Goal: Task Accomplishment & Management: Use online tool/utility

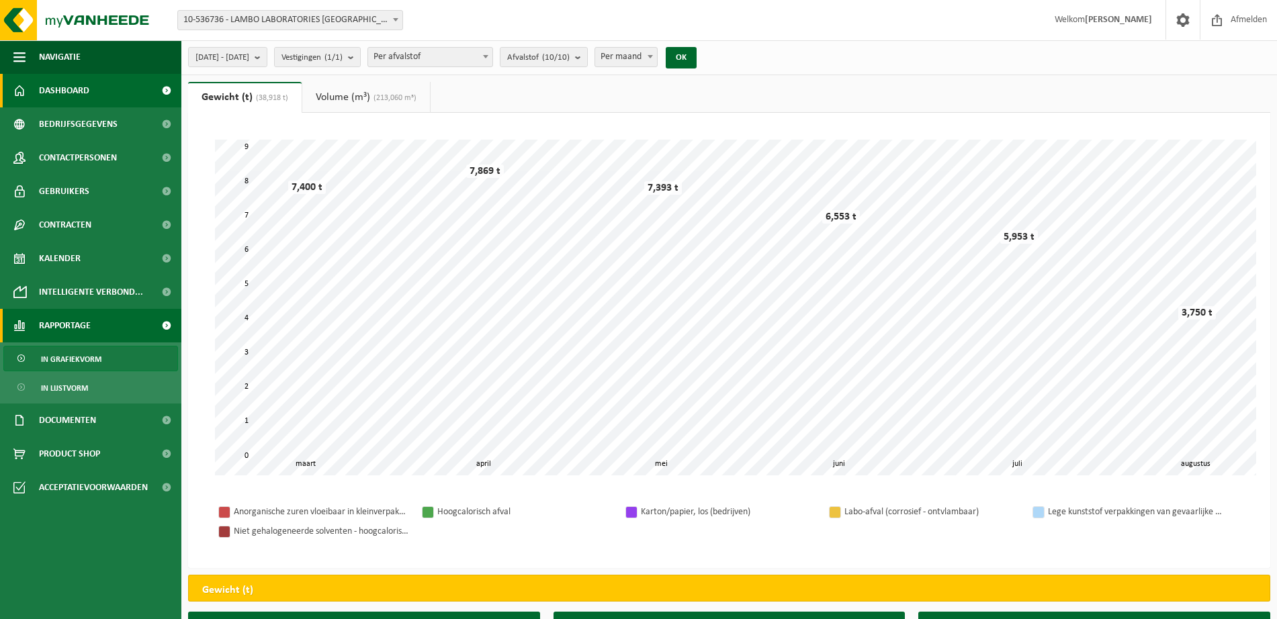
click at [73, 85] on span "Dashboard" at bounding box center [64, 91] width 50 height 34
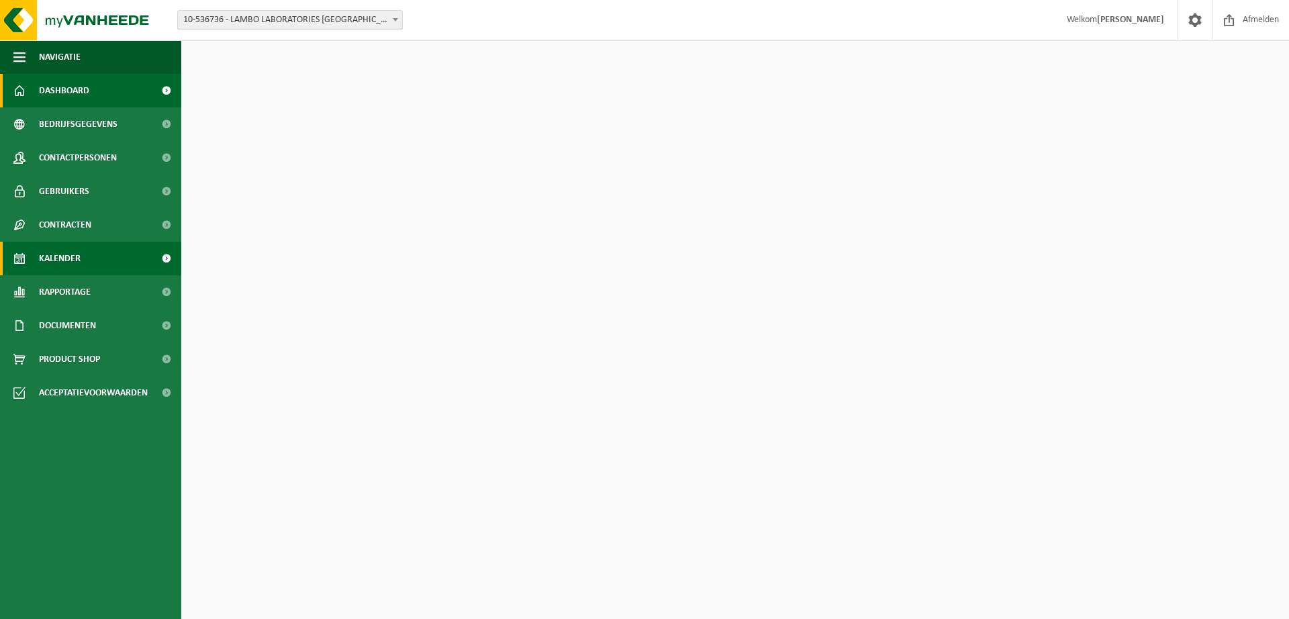
click at [66, 246] on span "Kalender" at bounding box center [60, 259] width 42 height 34
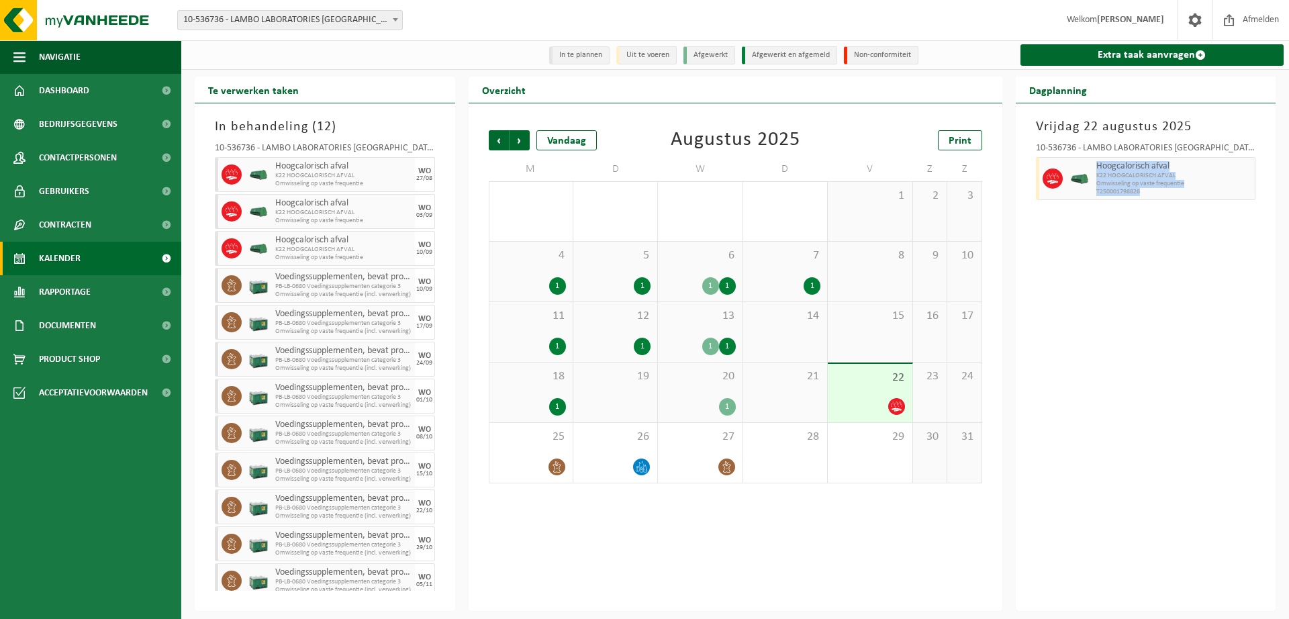
drag, startPoint x: 1097, startPoint y: 169, endPoint x: 1182, endPoint y: 195, distance: 89.0
click at [1182, 195] on div "Hoogcalorisch afval K22 HOOGCALORISCH AFVAL Omwisseling op vaste frequentie T25…" at bounding box center [1174, 178] width 163 height 43
click at [1105, 324] on div "[DATE] 10-536736 - [GEOGRAPHIC_DATA] [GEOGRAPHIC_DATA] - WIJNEGEM Hoogcalorisch…" at bounding box center [1146, 357] width 261 height 508
click at [732, 401] on div "1" at bounding box center [727, 406] width 17 height 17
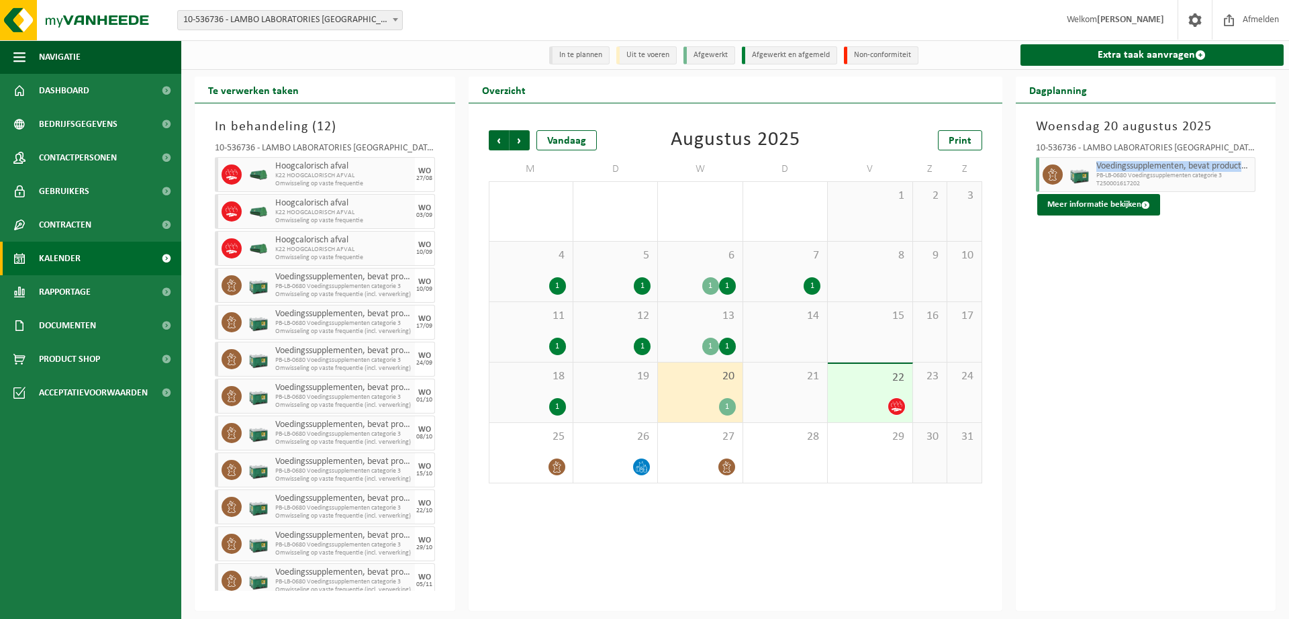
drag, startPoint x: 1097, startPoint y: 167, endPoint x: 1247, endPoint y: 165, distance: 150.4
click at [1247, 165] on span "Voedingssupplementen, bevat producten van dierlijke oorsprong, categorie 3" at bounding box center [1175, 166] width 156 height 11
click at [1069, 284] on div "[DATE] 10-536736 - LAMBO LABORATORIES NV - WIJNEGEM Voedingssupplementen, bevat…" at bounding box center [1146, 357] width 261 height 508
click at [531, 403] on div "1" at bounding box center [531, 406] width 70 height 17
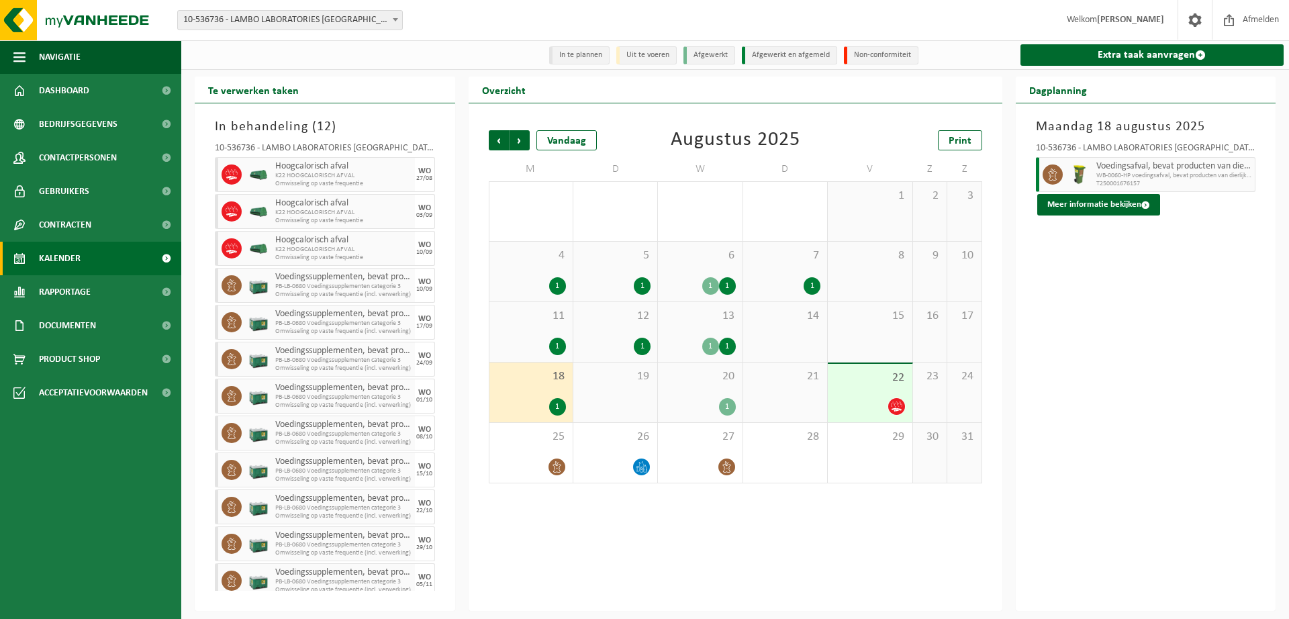
click at [719, 371] on span "20" at bounding box center [700, 376] width 71 height 15
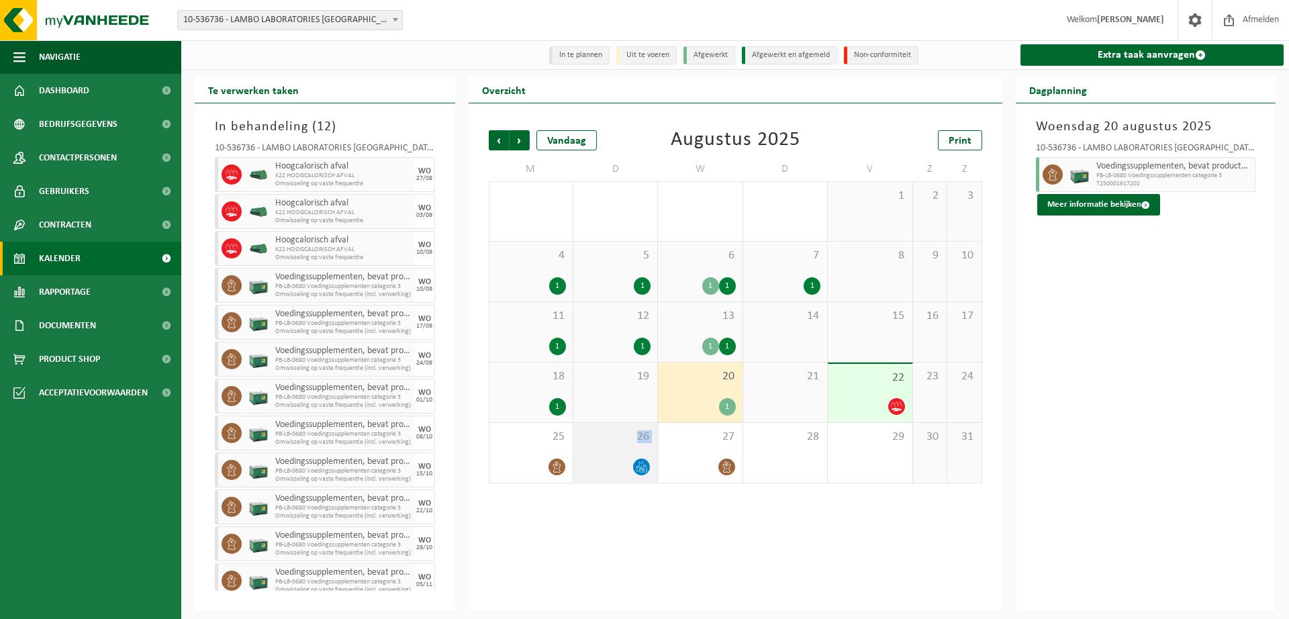
click at [596, 463] on div "26" at bounding box center [615, 453] width 84 height 60
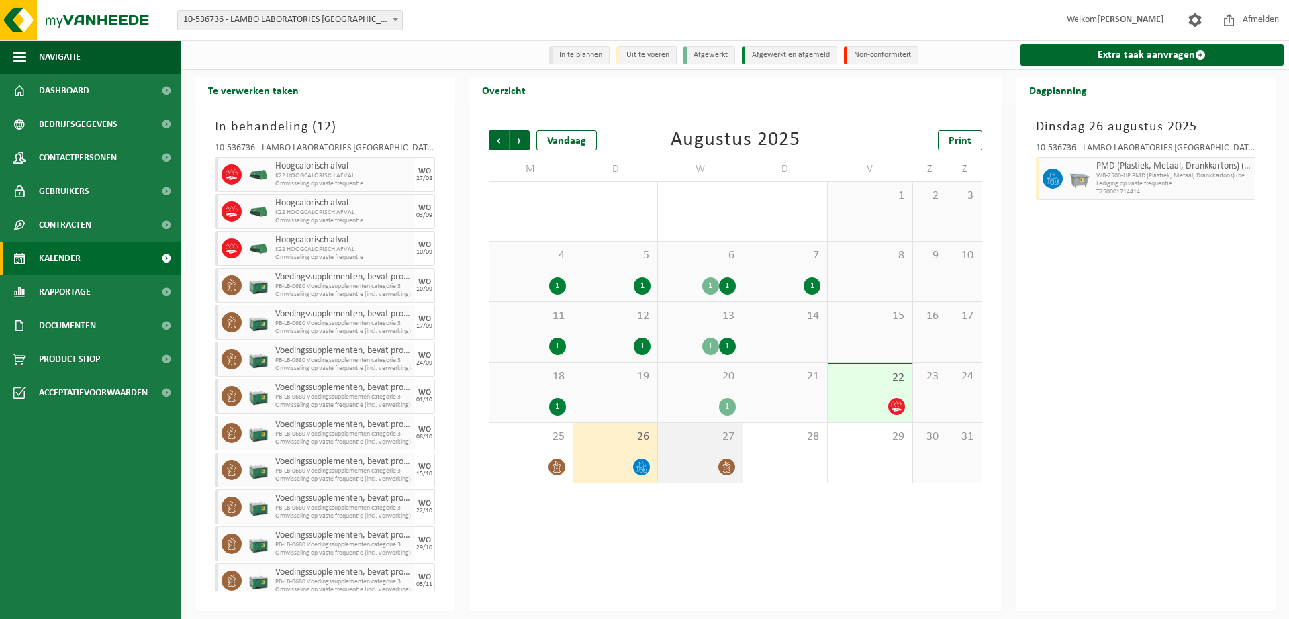
click at [710, 476] on div at bounding box center [700, 467] width 71 height 18
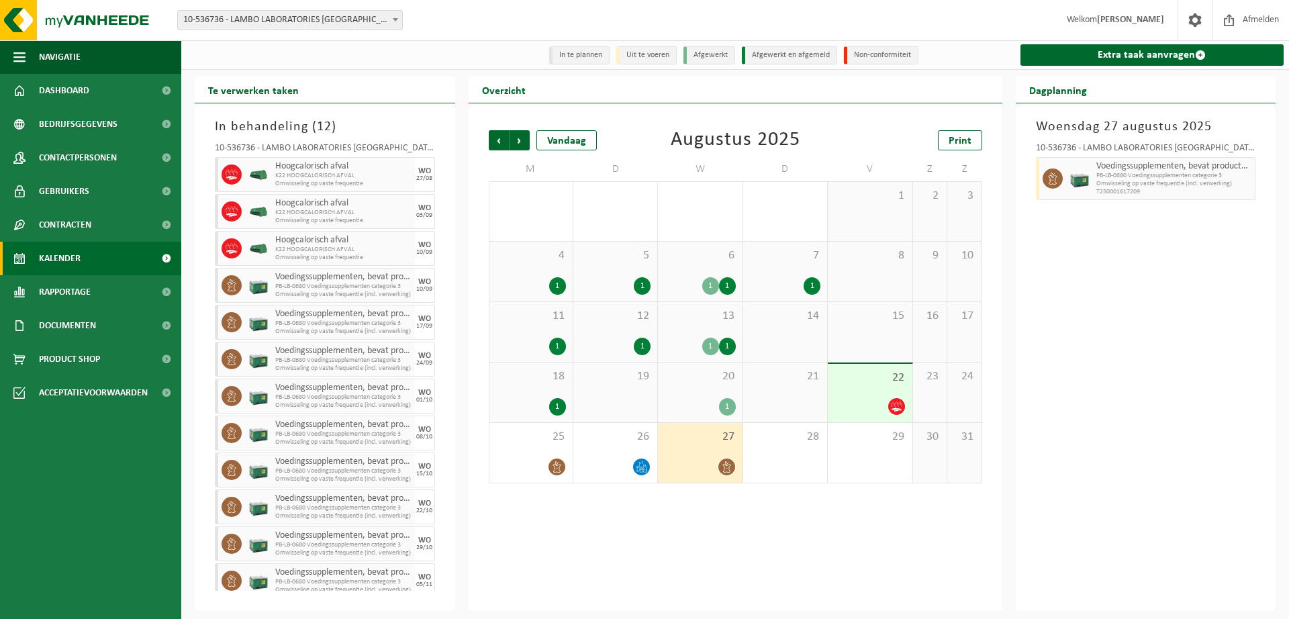
click at [880, 395] on div "22" at bounding box center [870, 393] width 84 height 58
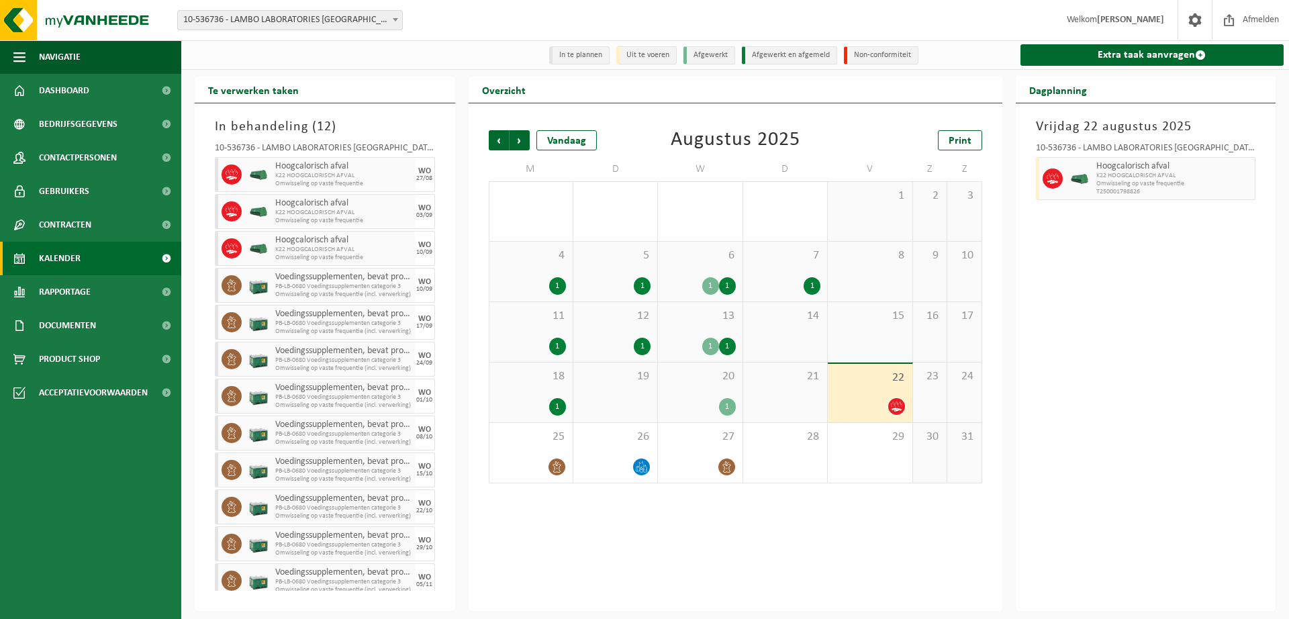
click at [528, 397] on div "18 1" at bounding box center [531, 393] width 83 height 60
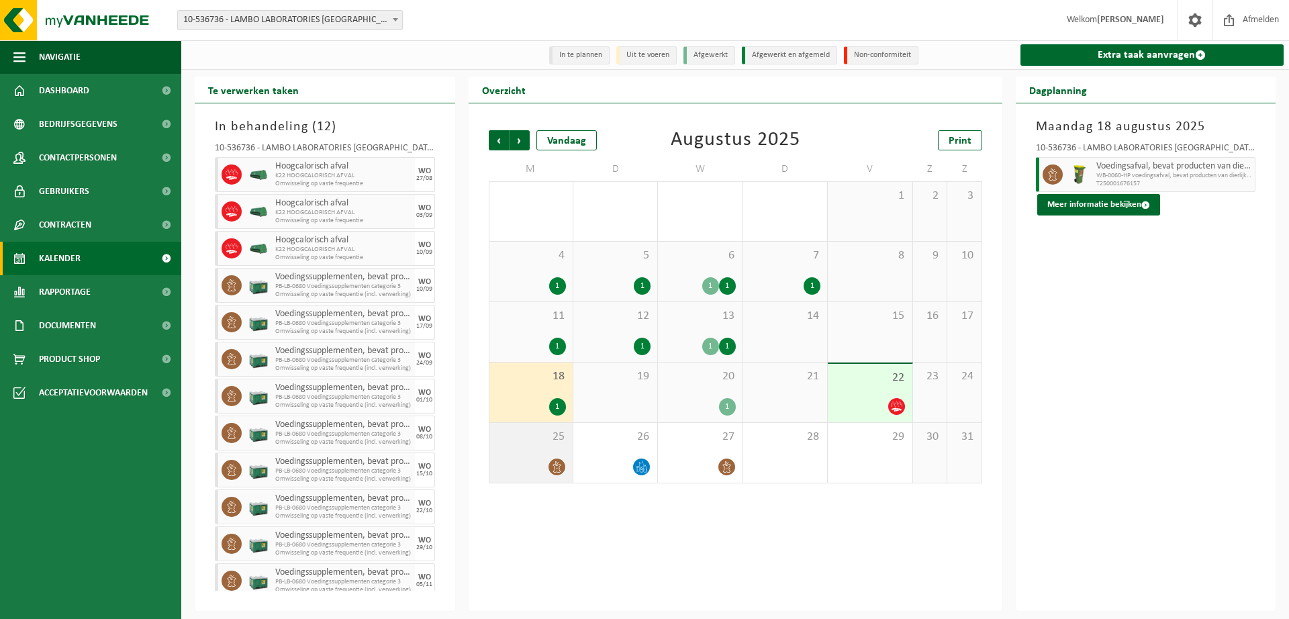
click at [528, 455] on div "25" at bounding box center [531, 453] width 83 height 60
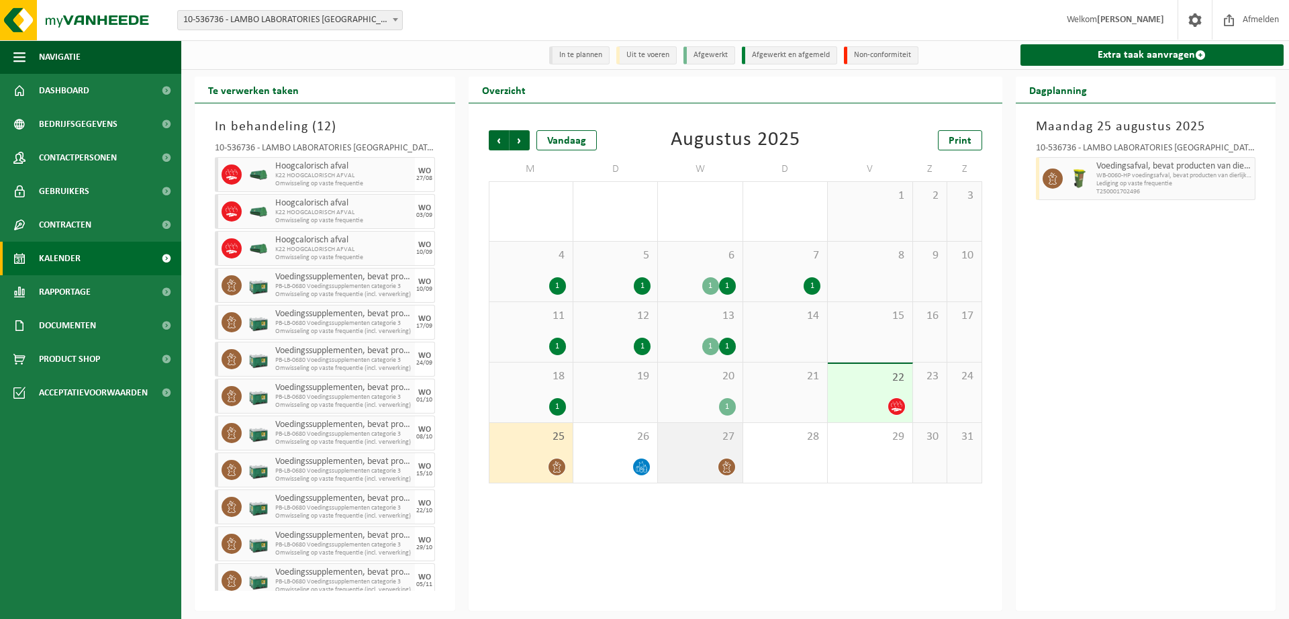
click at [702, 466] on div at bounding box center [700, 467] width 71 height 18
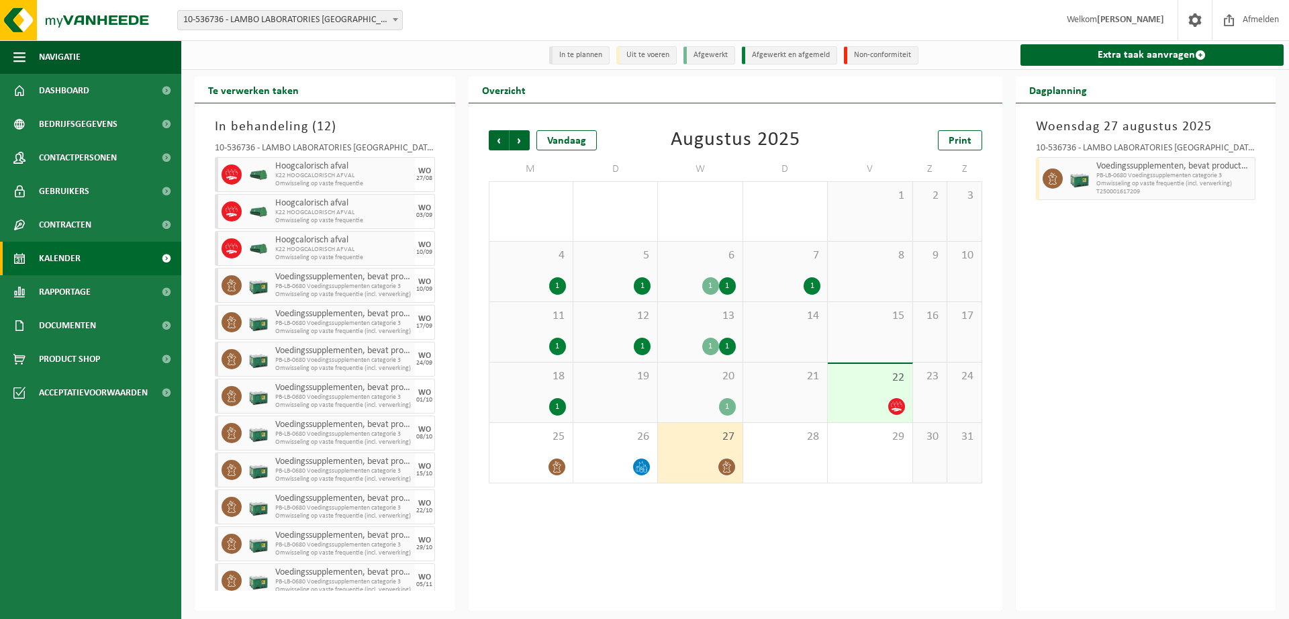
click at [868, 537] on div "Vorige Volgende Vandaag [DATE] Print M D W D V Z Z 28 1 29 1 30 2 31 1 2 3 4 1 …" at bounding box center [736, 357] width 534 height 508
click at [641, 56] on li "Uit te voeren" at bounding box center [646, 55] width 60 height 18
click at [1117, 52] on link "Extra taak aanvragen" at bounding box center [1153, 54] width 264 height 21
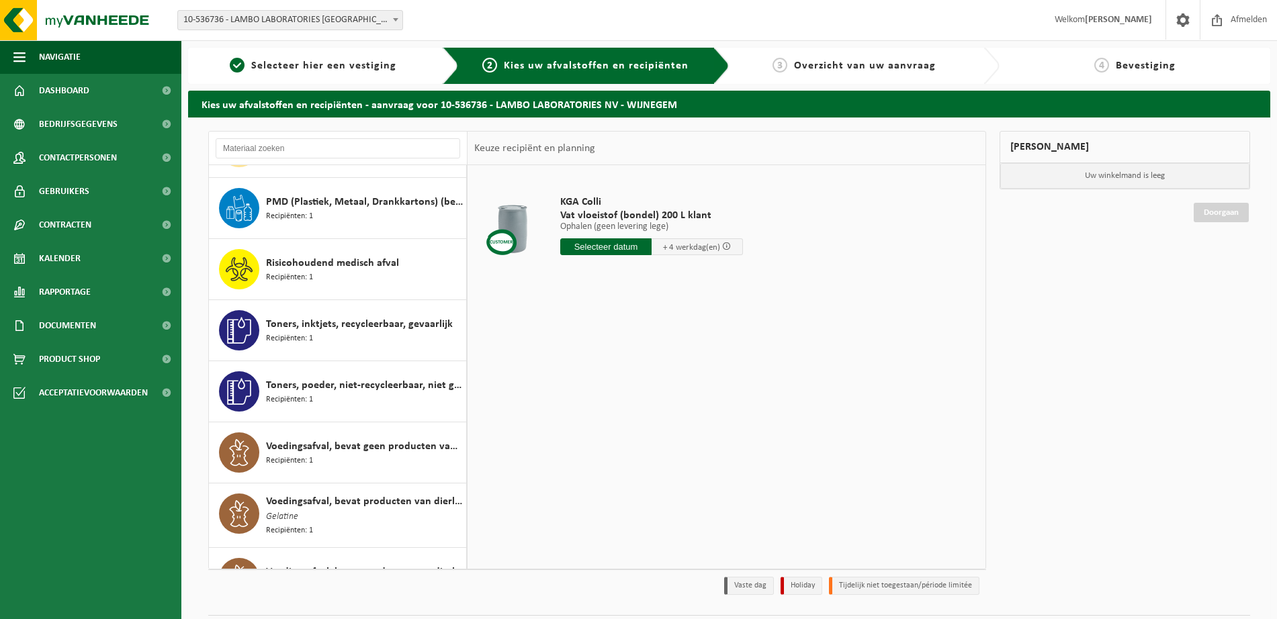
scroll to position [1921, 0]
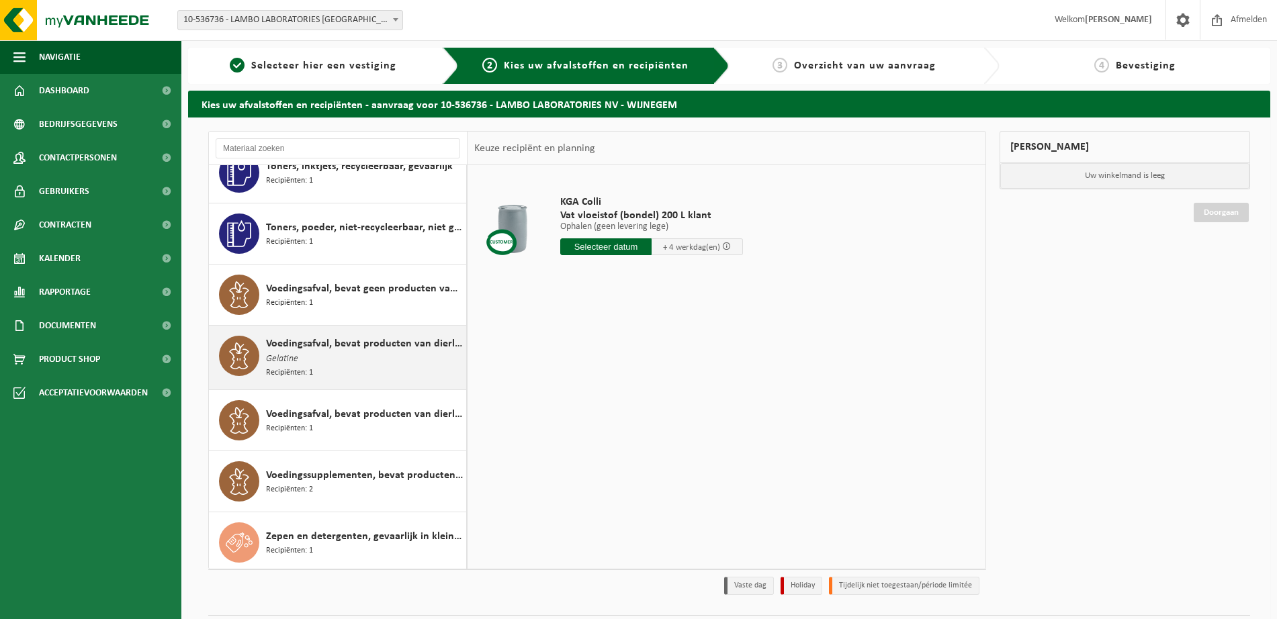
click at [346, 374] on div "Voedingsafval, bevat producten van dierlijke oorsprong, gemengde verpakking (ex…" at bounding box center [364, 358] width 197 height 44
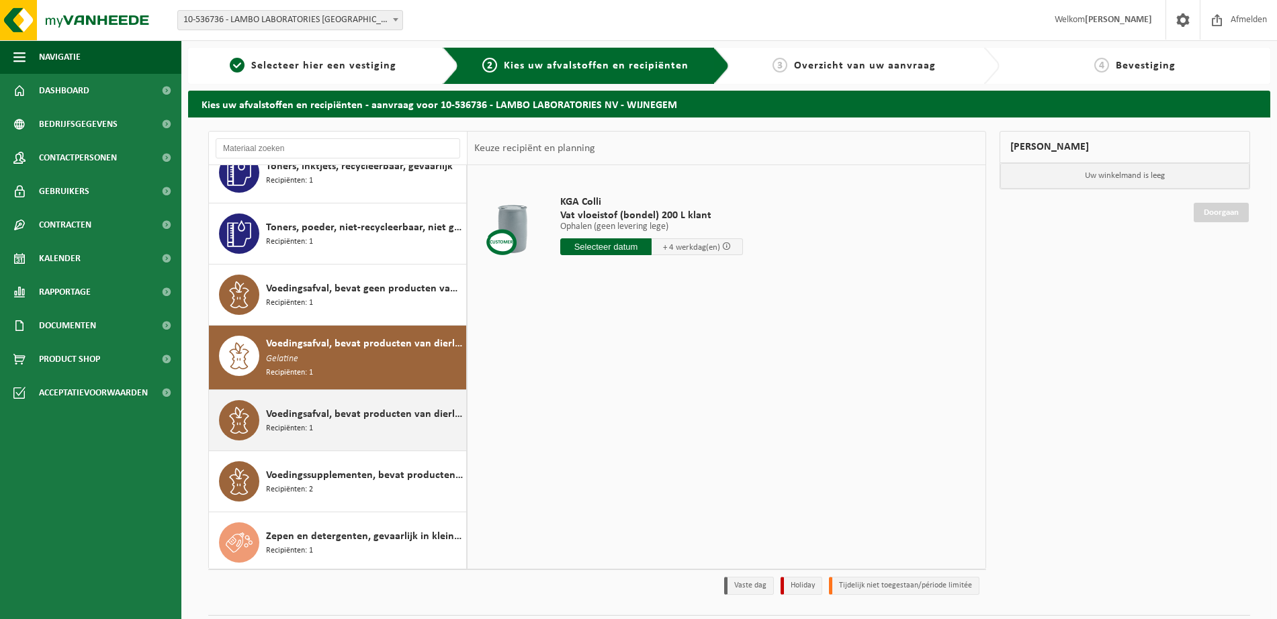
click at [359, 441] on div "Voedingsafval, bevat producten van dierlijke oorsprong, onverpakt, categorie 3 …" at bounding box center [338, 420] width 258 height 60
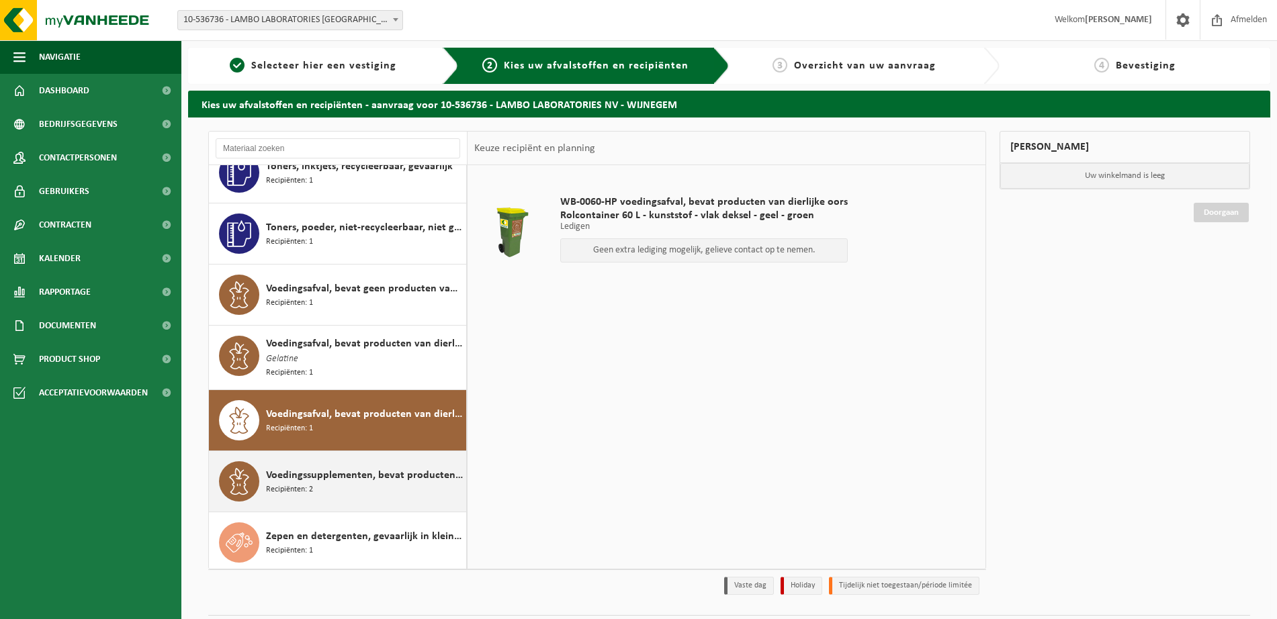
click at [351, 490] on div "Voedingssupplementen, bevat producten van dierlijke oorsprong, categorie 3 Reci…" at bounding box center [364, 481] width 197 height 40
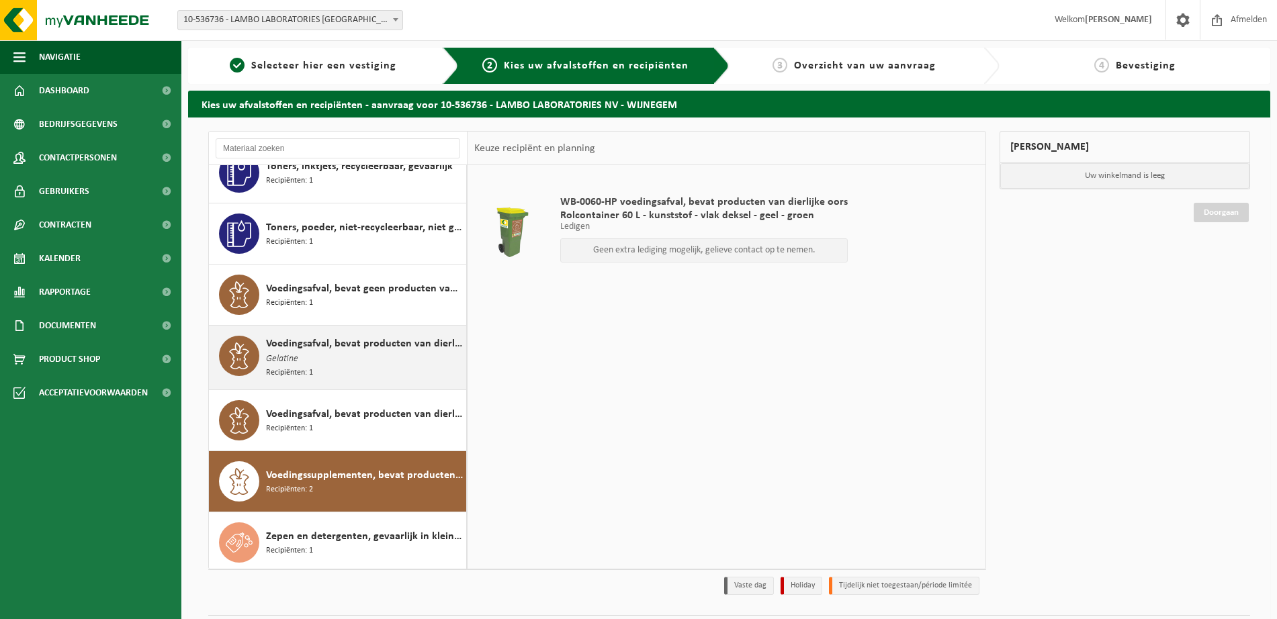
scroll to position [37, 0]
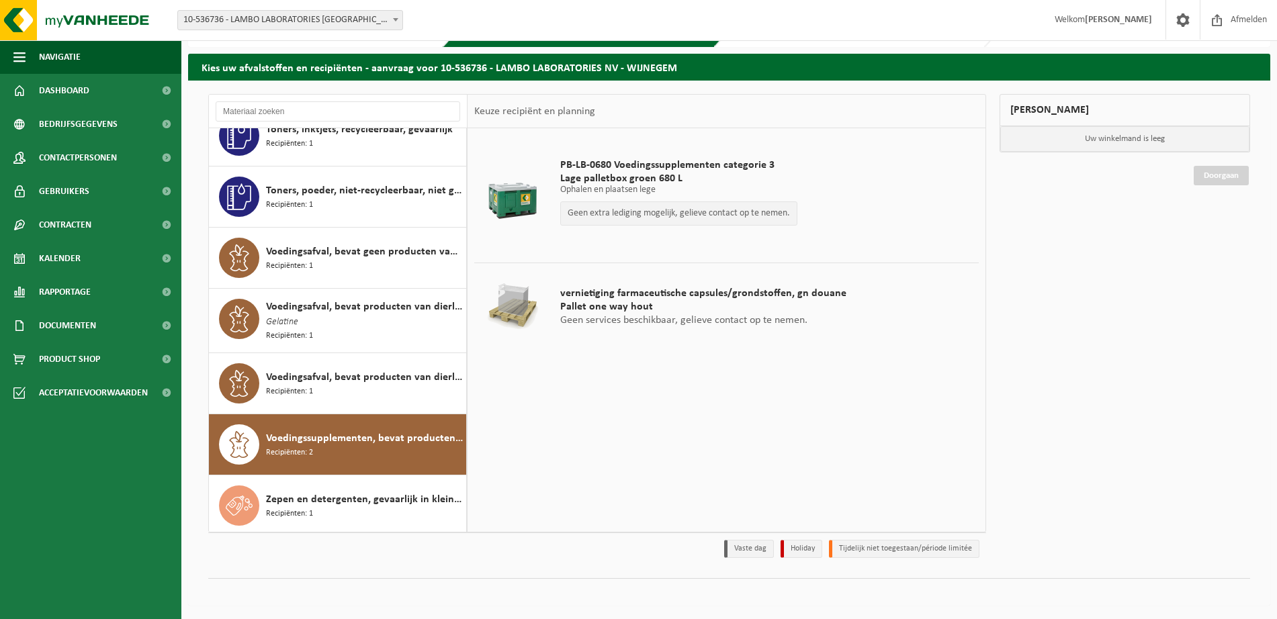
click at [659, 195] on div "PB-LB-0680 Voedingssupplementen categorie 3 Lage palletbox groen 680 L Ophalen …" at bounding box center [678, 195] width 250 height 101
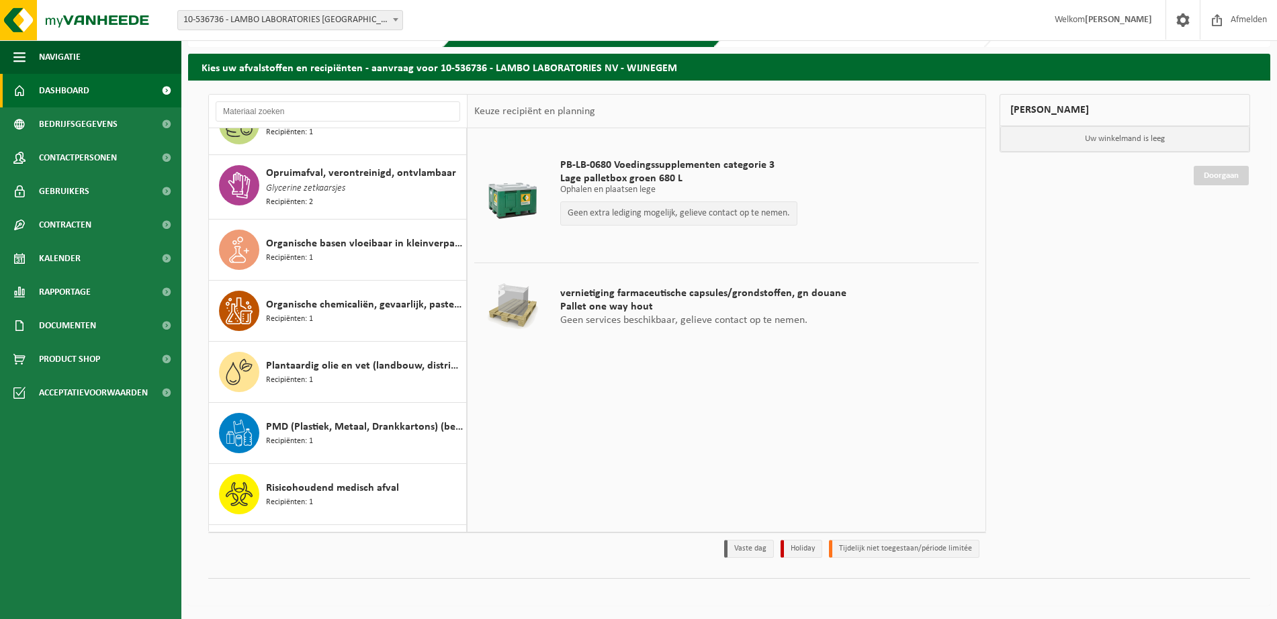
click at [63, 95] on span "Dashboard" at bounding box center [64, 91] width 50 height 34
